Goal: Navigation & Orientation: Find specific page/section

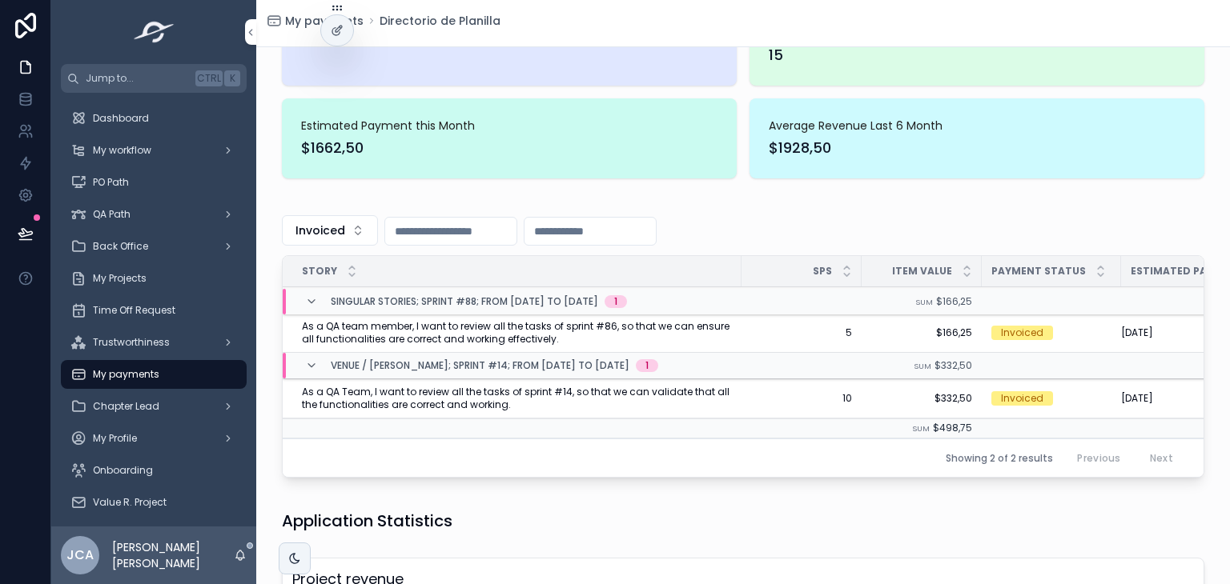
scroll to position [124, 0]
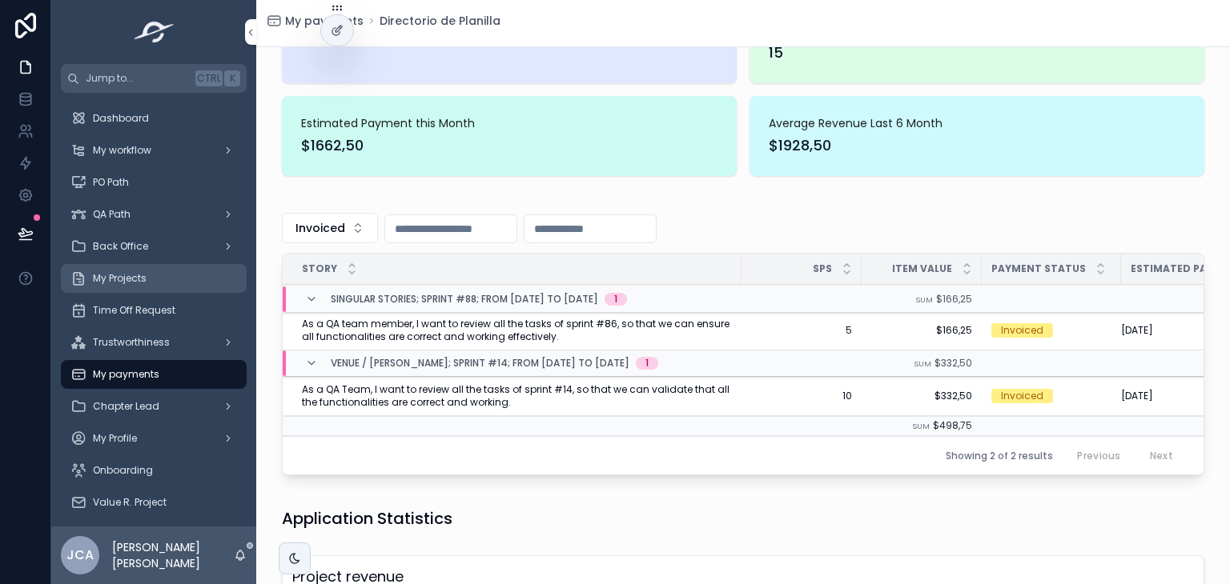
click at [143, 267] on div "My Projects" at bounding box center [153, 279] width 166 height 26
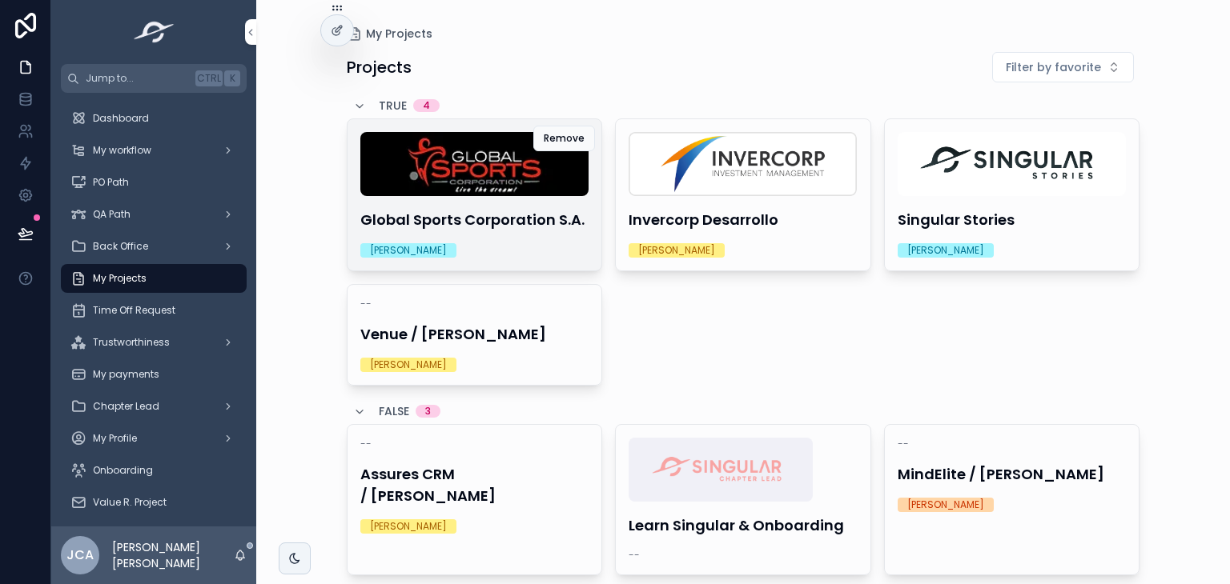
click at [465, 202] on div "Global Sports Corporation [PERSON_NAME]" at bounding box center [474, 194] width 255 height 151
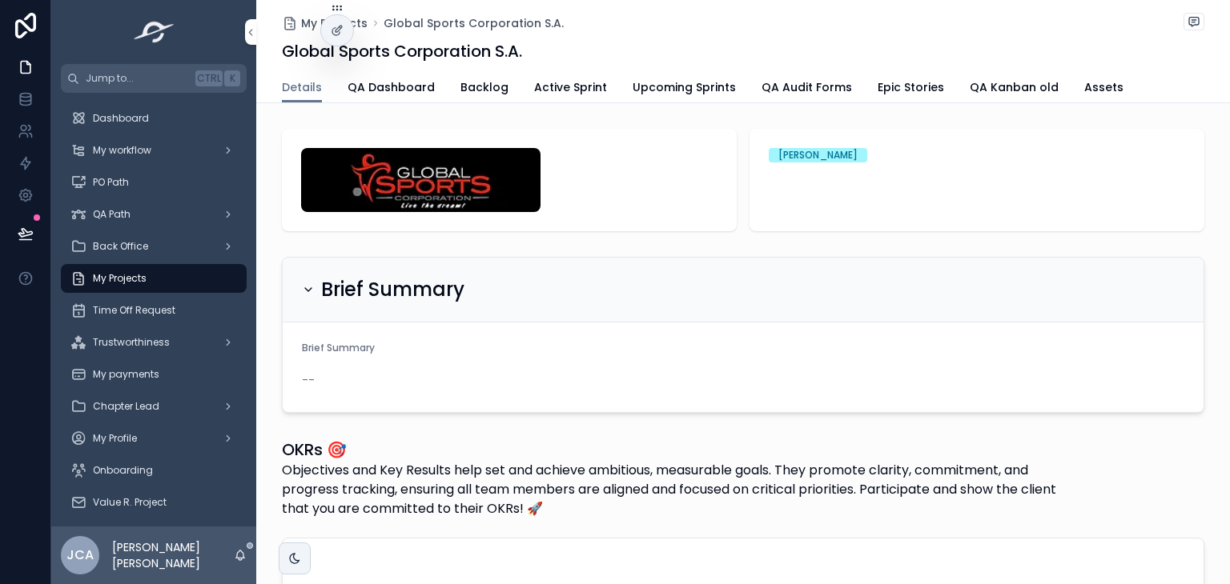
click at [541, 96] on link "Active Sprint" at bounding box center [570, 89] width 73 height 32
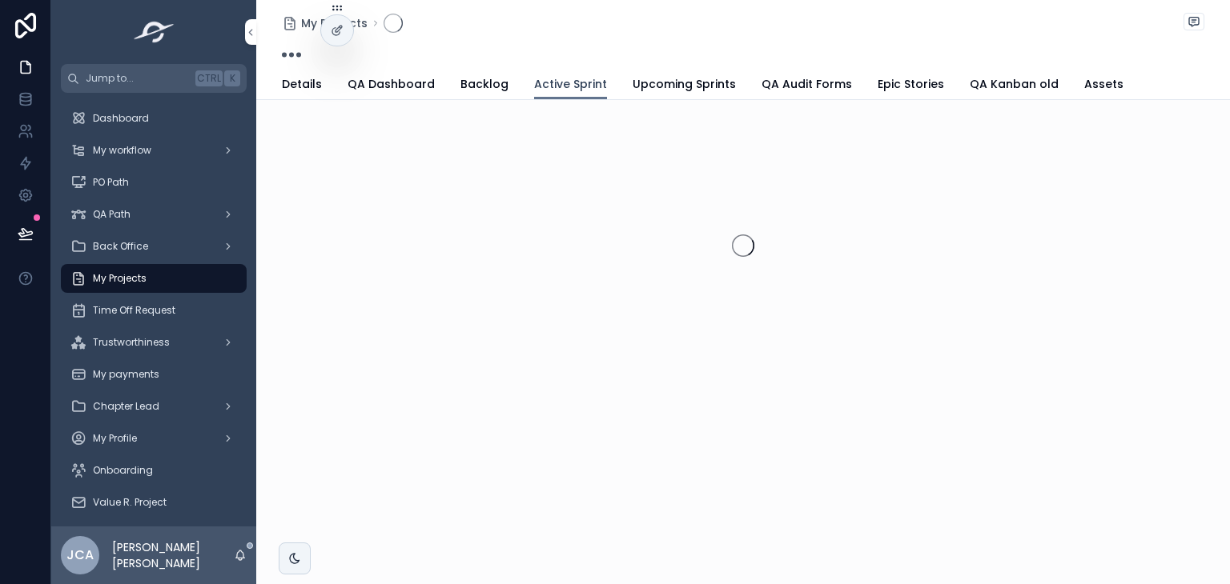
drag, startPoint x: 570, startPoint y: 62, endPoint x: 541, endPoint y: 96, distance: 44.9
click at [541, 96] on link "Active Sprint" at bounding box center [570, 85] width 73 height 30
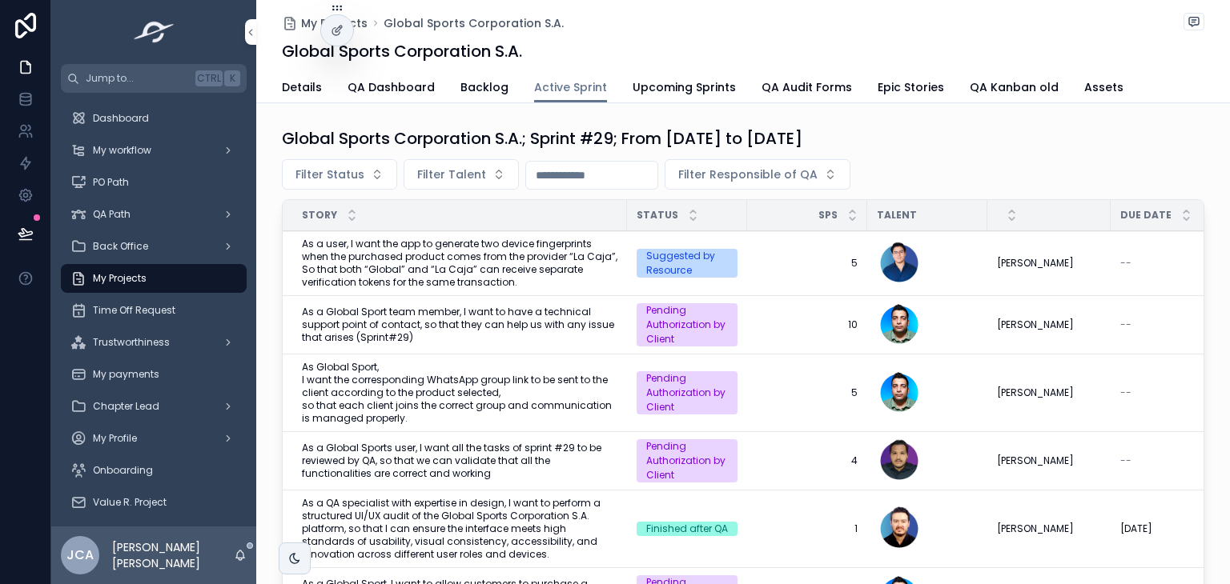
scroll to position [2, 0]
click at [183, 287] on div "My Projects" at bounding box center [153, 279] width 166 height 26
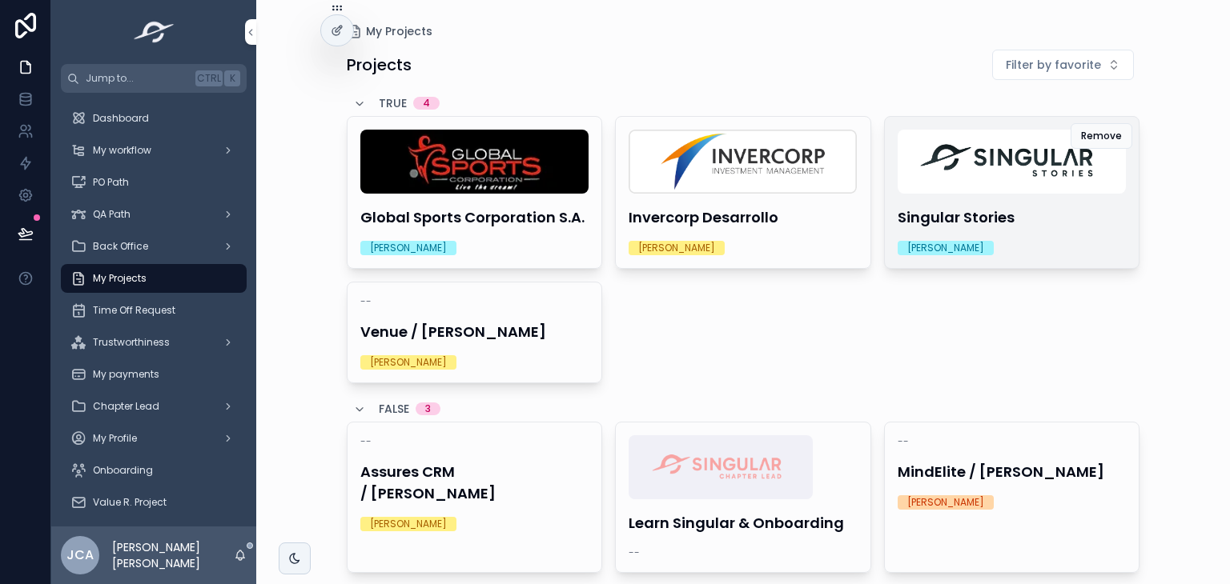
click at [967, 179] on img "scrollable content" at bounding box center [1011, 162] width 228 height 64
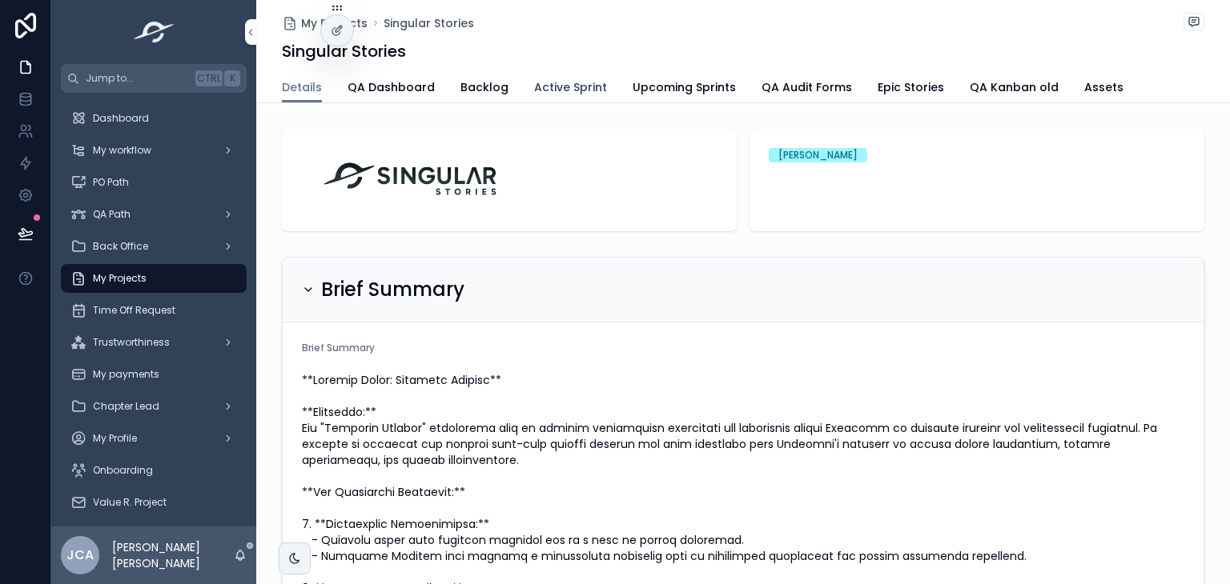
click at [558, 91] on span "Active Sprint" at bounding box center [570, 87] width 73 height 16
